Goal: Task Accomplishment & Management: Manage account settings

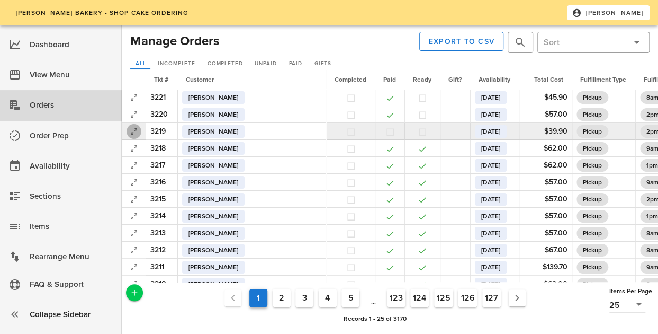
click at [127, 130] on span "button" at bounding box center [134, 131] width 15 height 13
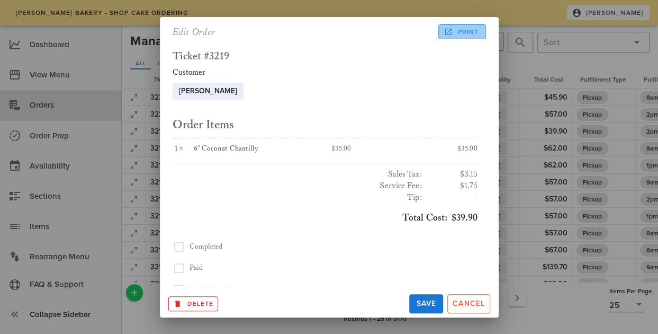
click at [472, 29] on span "Print" at bounding box center [462, 32] width 33 height 10
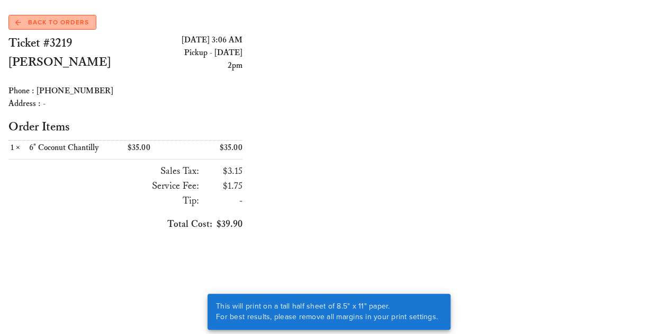
click at [50, 26] on span "Back to Orders" at bounding box center [52, 22] width 74 height 10
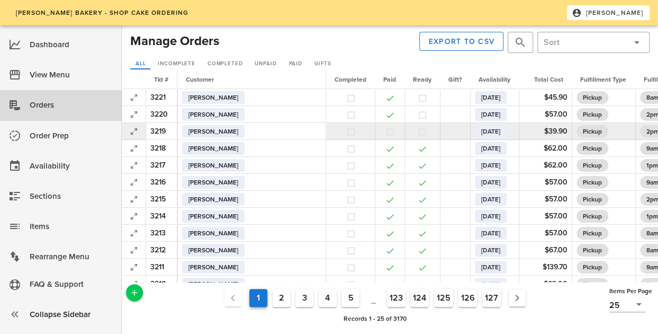
click at [418, 131] on button "button" at bounding box center [423, 132] width 10 height 10
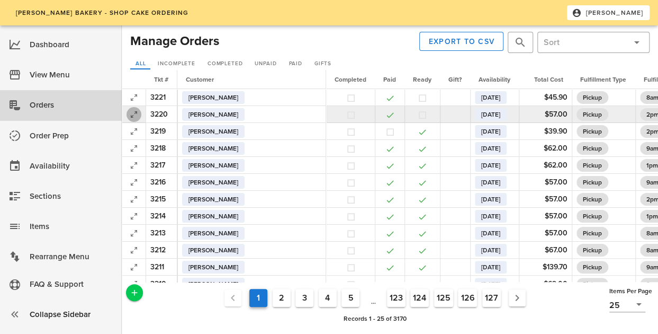
click at [131, 112] on icon "button" at bounding box center [134, 114] width 13 height 13
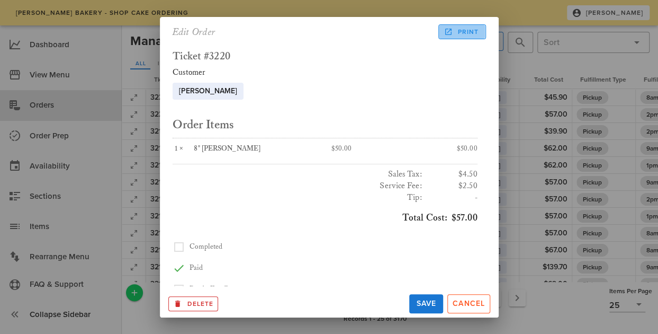
click at [465, 33] on span "Print" at bounding box center [462, 32] width 33 height 10
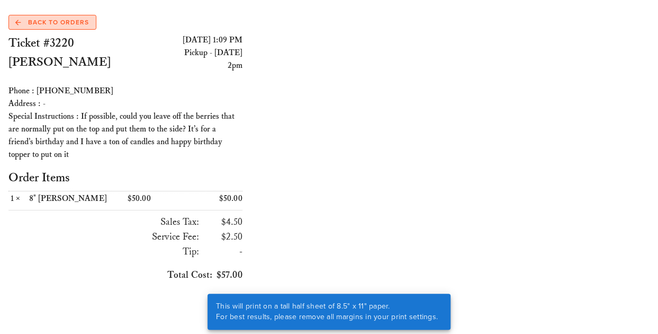
click at [54, 20] on span "Back to Orders" at bounding box center [52, 22] width 74 height 10
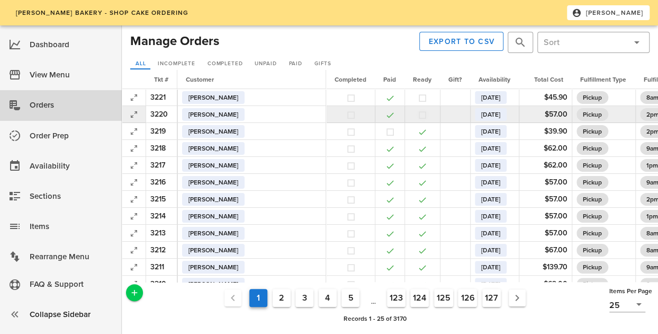
click at [418, 115] on button "button" at bounding box center [423, 115] width 10 height 10
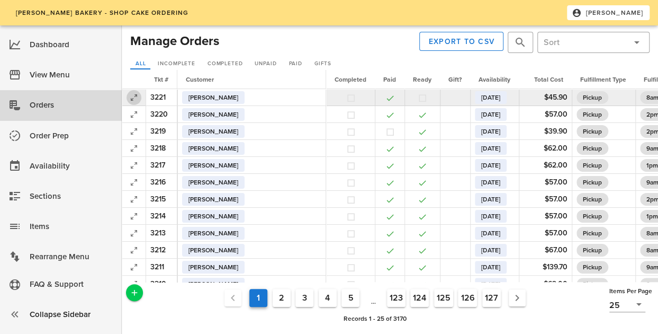
click at [133, 95] on icon "button" at bounding box center [134, 97] width 13 height 13
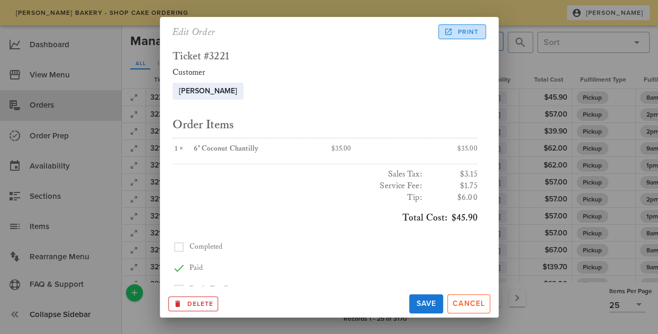
click at [469, 26] on link "Print" at bounding box center [461, 31] width 47 height 15
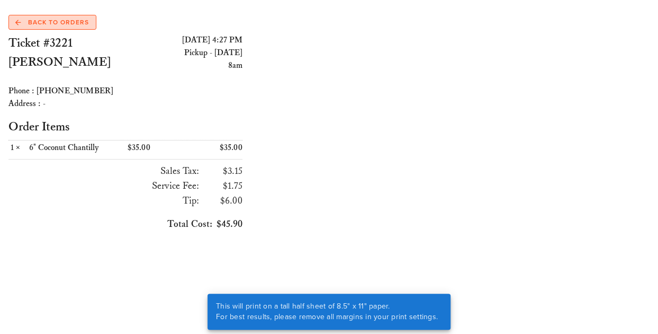
click at [68, 24] on span "Back to Orders" at bounding box center [52, 22] width 74 height 10
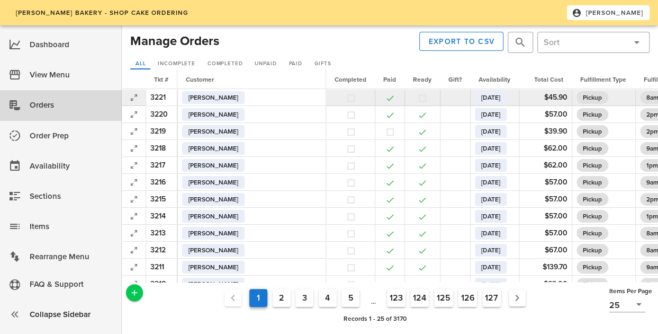
click at [418, 97] on button "button" at bounding box center [423, 98] width 10 height 10
